Goal: Information Seeking & Learning: Compare options

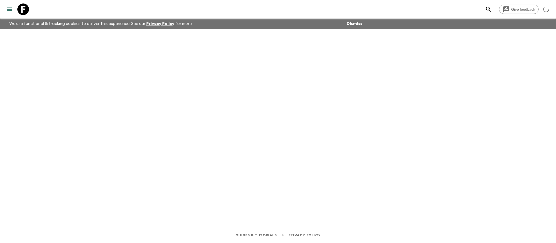
click at [25, 7] on icon at bounding box center [23, 9] width 12 height 12
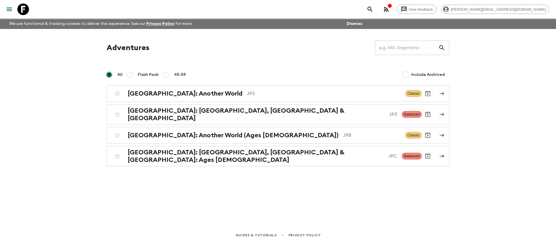
click at [151, 73] on span "Flash Pack" at bounding box center [148, 75] width 21 height 6
click at [133, 73] on input "Flash Pack" at bounding box center [129, 74] width 7 height 7
radio input "true"
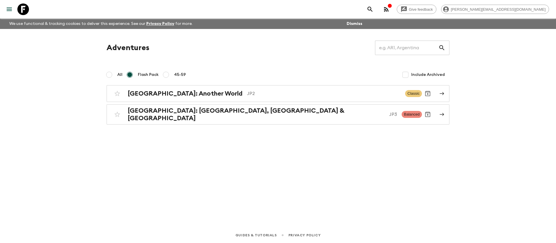
click at [113, 73] on label "All" at bounding box center [112, 75] width 19 height 12
click at [113, 73] on input "All" at bounding box center [109, 74] width 7 height 7
radio input "true"
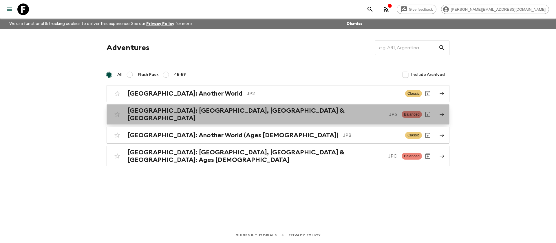
click at [320, 108] on div "[GEOGRAPHIC_DATA]: [GEOGRAPHIC_DATA], Kanazawa & [GEOGRAPHIC_DATA] JP3 Balanced" at bounding box center [267, 114] width 311 height 15
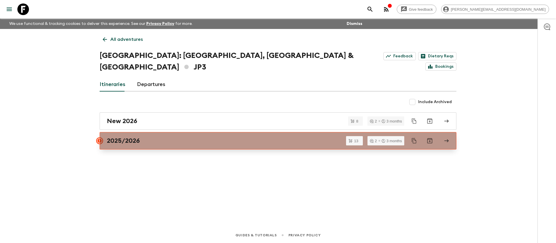
click at [233, 137] on div "2025/2026" at bounding box center [273, 141] width 332 height 8
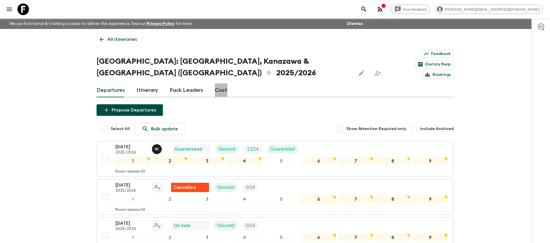
click at [223, 83] on link "Cost" at bounding box center [221, 90] width 12 height 14
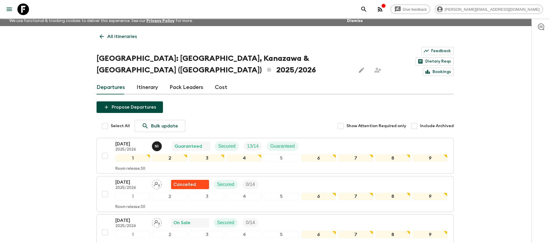
scroll to position [0, 0]
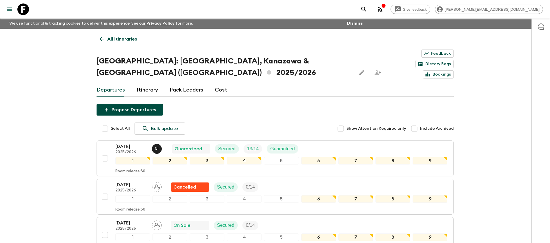
click at [222, 83] on link "Cost" at bounding box center [221, 90] width 12 height 14
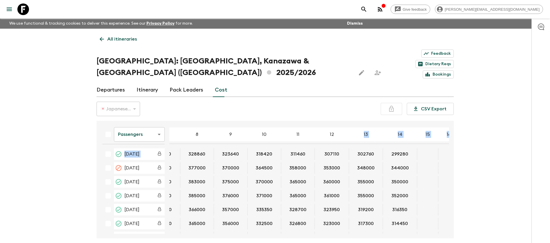
scroll to position [0, 176]
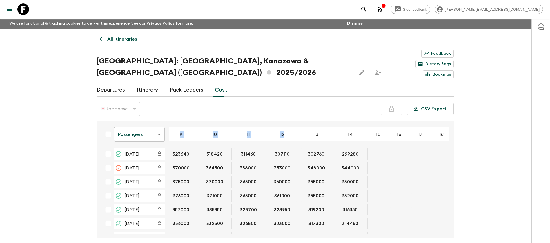
drag, startPoint x: 449, startPoint y: 125, endPoint x: 449, endPoint y: 134, distance: 9.6
click at [449, 134] on div "Passengers passengersCost ​ 4 5 6 7 8 9 10 11 12 13 14 15 16 17 18 [DATE] 39933…" at bounding box center [275, 180] width 357 height 118
click at [410, 216] on div "Passengers passengersCost ​ 4 5 6 7 8 9 10 11 12 13 14 15 16 17 18 [DATE] 39933…" at bounding box center [275, 180] width 357 height 118
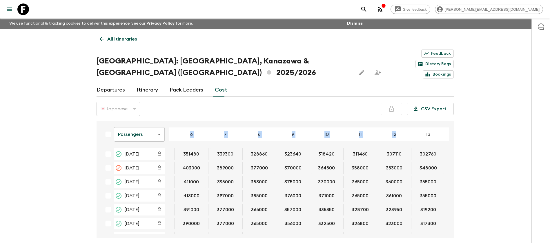
scroll to position [0, 0]
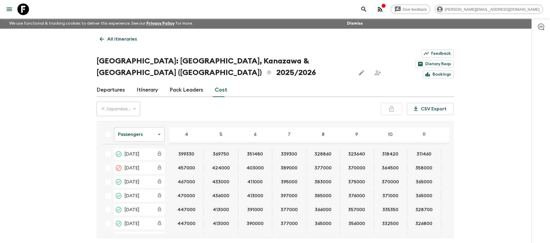
click at [189, 230] on div "Give feedback [PERSON_NAME][EMAIL_ADDRESS][DOMAIN_NAME] We use functional & tra…" at bounding box center [275, 135] width 550 height 271
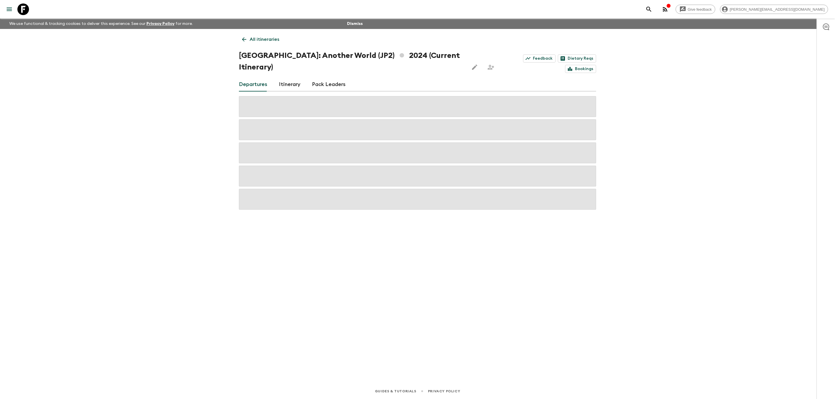
click at [28, 8] on icon at bounding box center [23, 9] width 12 height 12
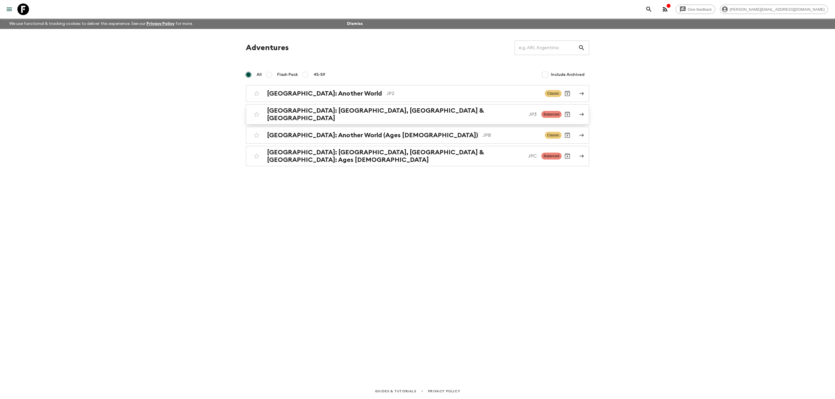
click at [359, 116] on h2 "[GEOGRAPHIC_DATA]: [GEOGRAPHIC_DATA], [GEOGRAPHIC_DATA] & [GEOGRAPHIC_DATA]" at bounding box center [395, 114] width 257 height 15
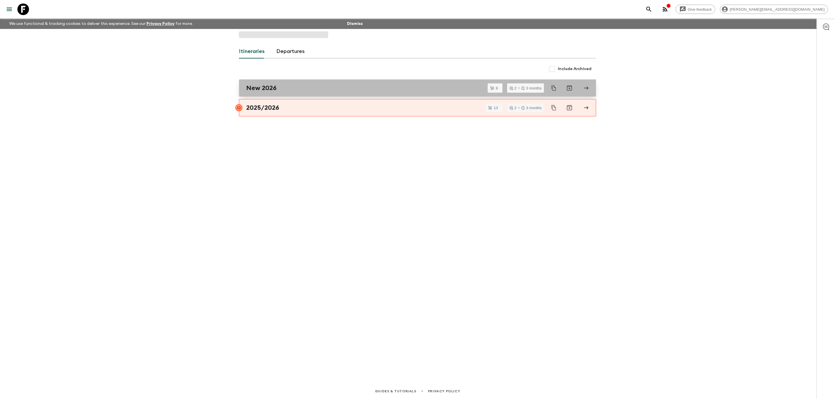
click at [299, 90] on div "New 2026" at bounding box center [412, 88] width 332 height 8
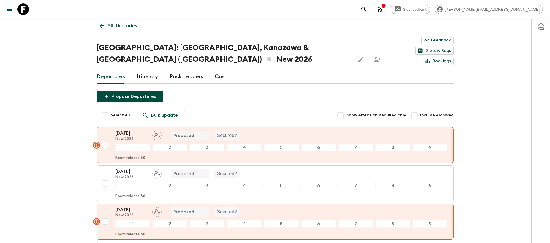
scroll to position [6, 0]
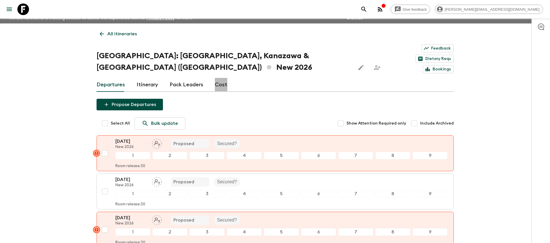
click at [220, 78] on link "Cost" at bounding box center [221, 85] width 12 height 14
